Goal: Task Accomplishment & Management: Manage account settings

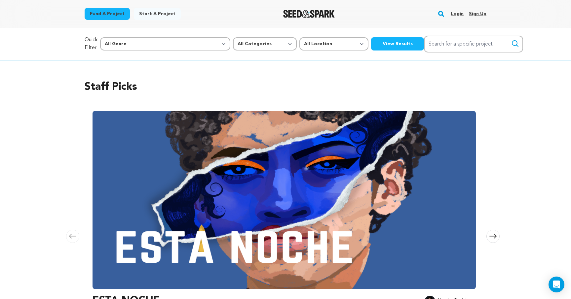
click at [461, 12] on link "Login" at bounding box center [457, 14] width 13 height 11
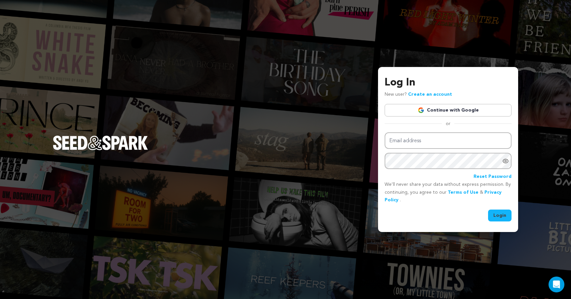
click at [460, 107] on link "Continue with Google" at bounding box center [448, 110] width 127 height 13
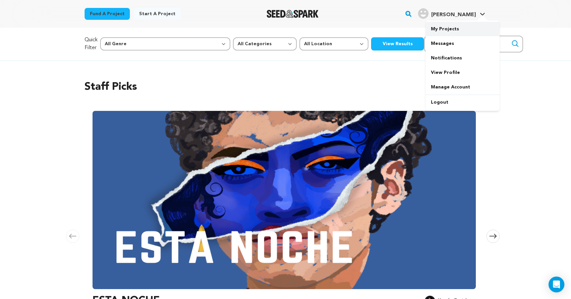
click at [453, 26] on link "My Projects" at bounding box center [463, 29] width 74 height 15
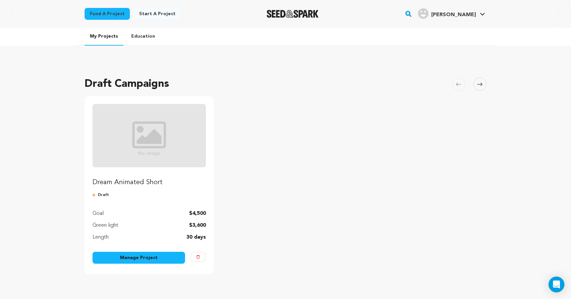
click at [150, 258] on link "Manage Project" at bounding box center [139, 258] width 93 height 12
click at [136, 259] on link "Manage Project" at bounding box center [139, 258] width 93 height 12
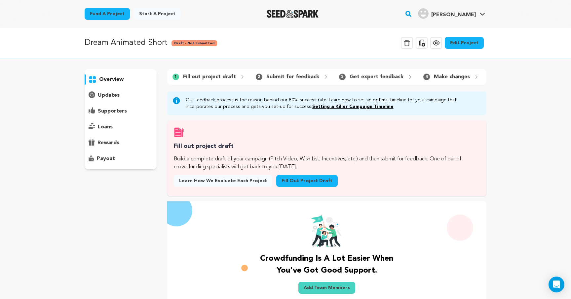
click at [304, 180] on link "Fill out project draft" at bounding box center [306, 181] width 61 height 12
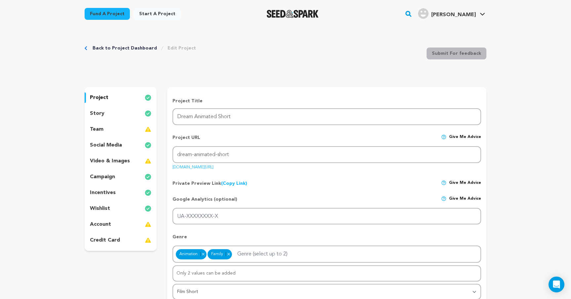
click at [117, 97] on div "project" at bounding box center [121, 98] width 72 height 11
click at [107, 194] on p "incentives" at bounding box center [103, 193] width 26 height 8
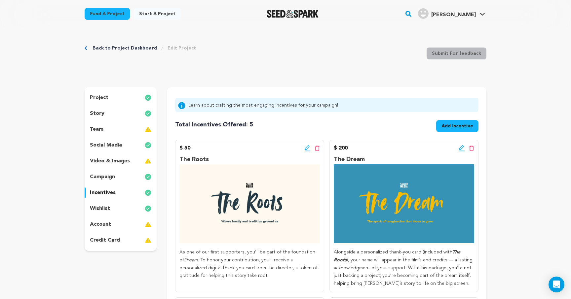
click at [106, 209] on p "wishlist" at bounding box center [100, 209] width 20 height 8
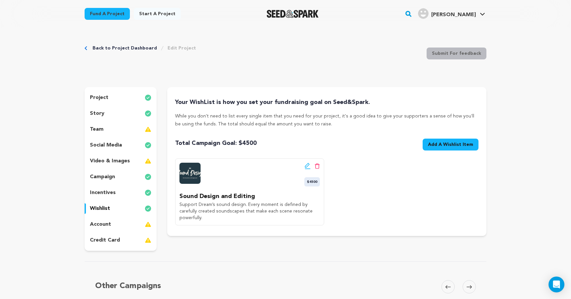
click at [109, 95] on div "project" at bounding box center [121, 98] width 72 height 11
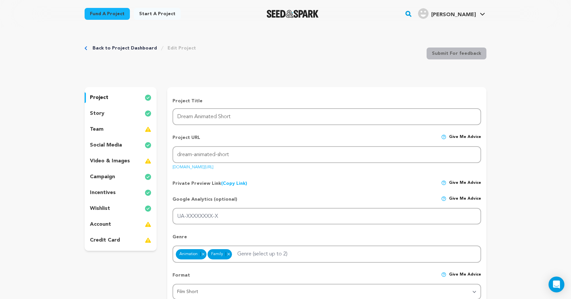
click at [112, 190] on p "incentives" at bounding box center [103, 193] width 26 height 8
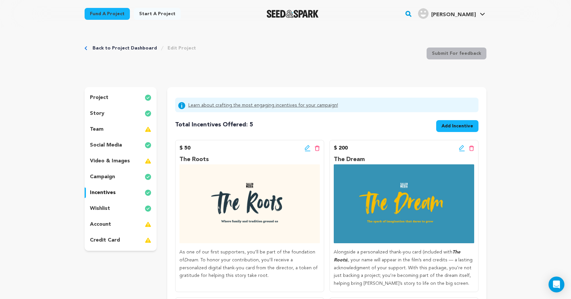
click at [115, 171] on div "project story team social media video & images campaign incentives wishlist acc…" at bounding box center [121, 169] width 72 height 164
click at [115, 175] on div "campaign" at bounding box center [121, 177] width 72 height 11
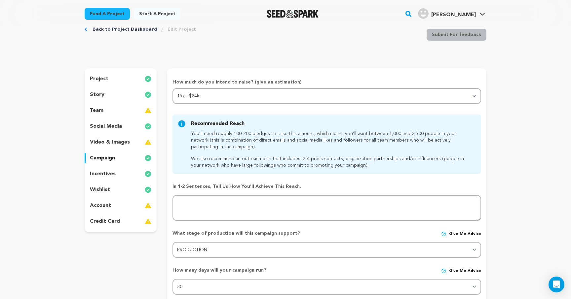
scroll to position [18, 0]
click at [107, 190] on p "wishlist" at bounding box center [100, 191] width 20 height 8
